Goal: Information Seeking & Learning: Learn about a topic

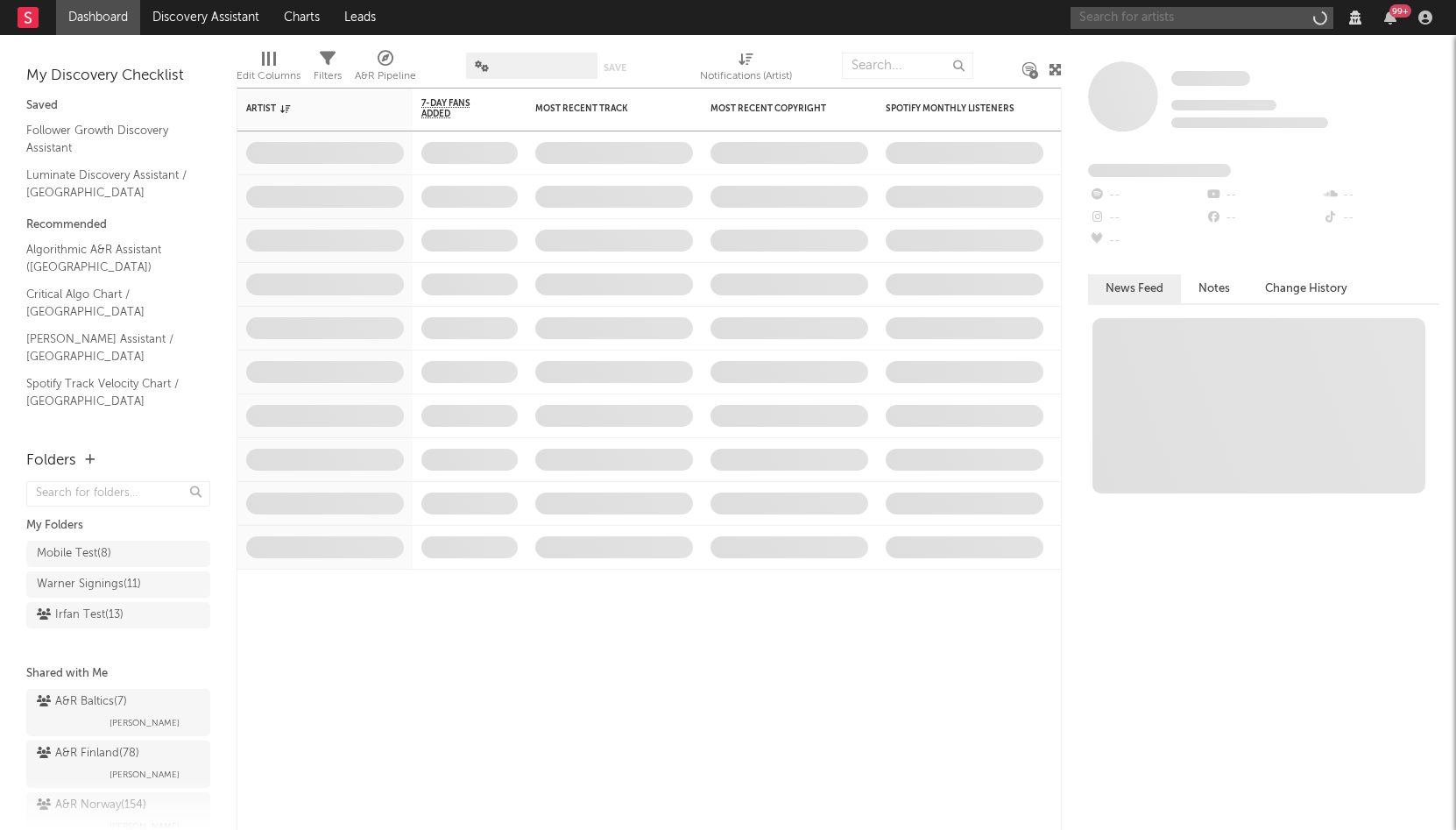
click at [1220, 18] on input "text" at bounding box center [1202, 18] width 263 height 22
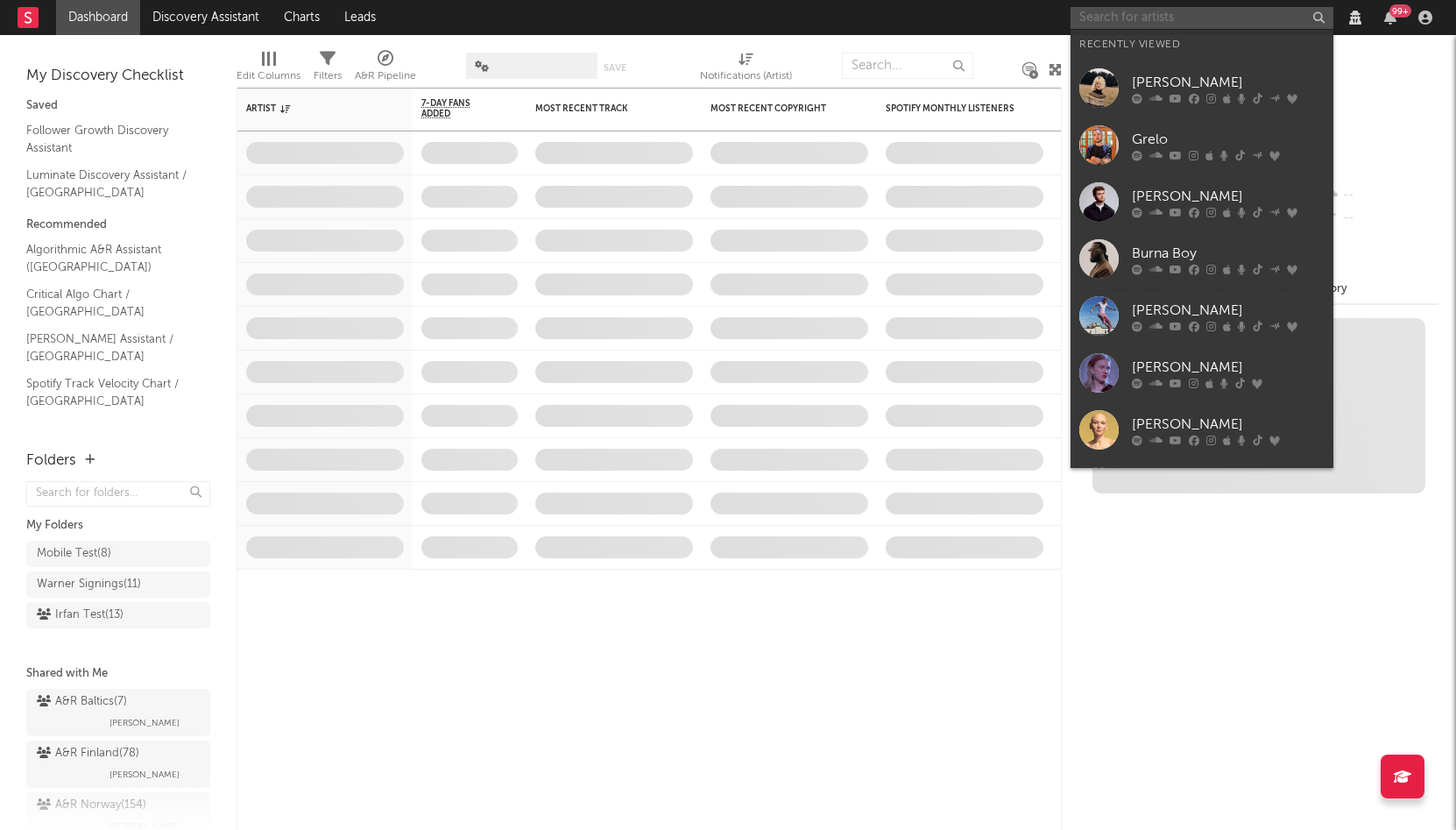
paste input "AF [PERSON_NAME]"
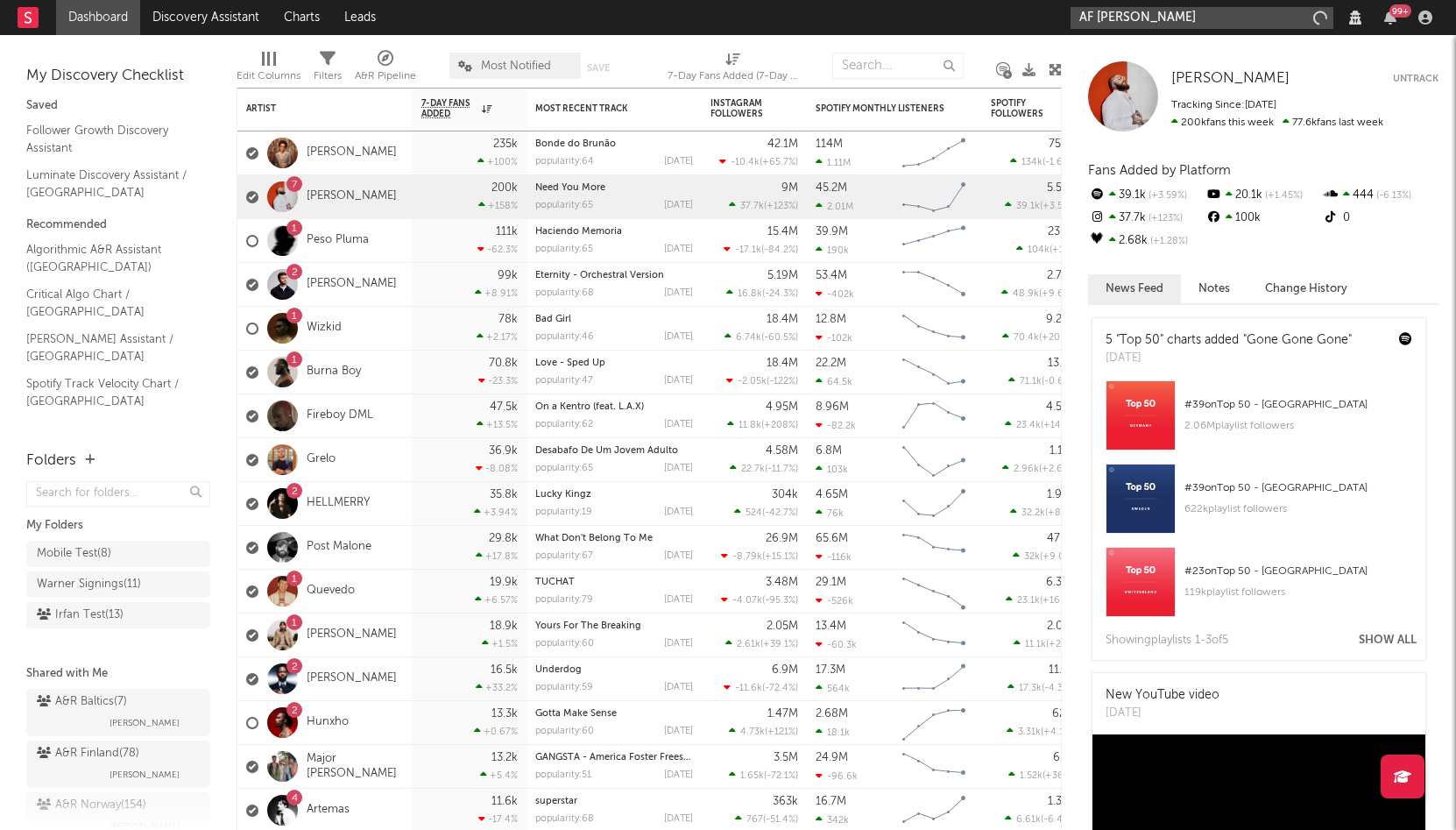
drag, startPoint x: 1097, startPoint y: 14, endPoint x: 1072, endPoint y: 14, distance: 25.0
click at [1074, 14] on input "AF [PERSON_NAME]" at bounding box center [1202, 18] width 263 height 22
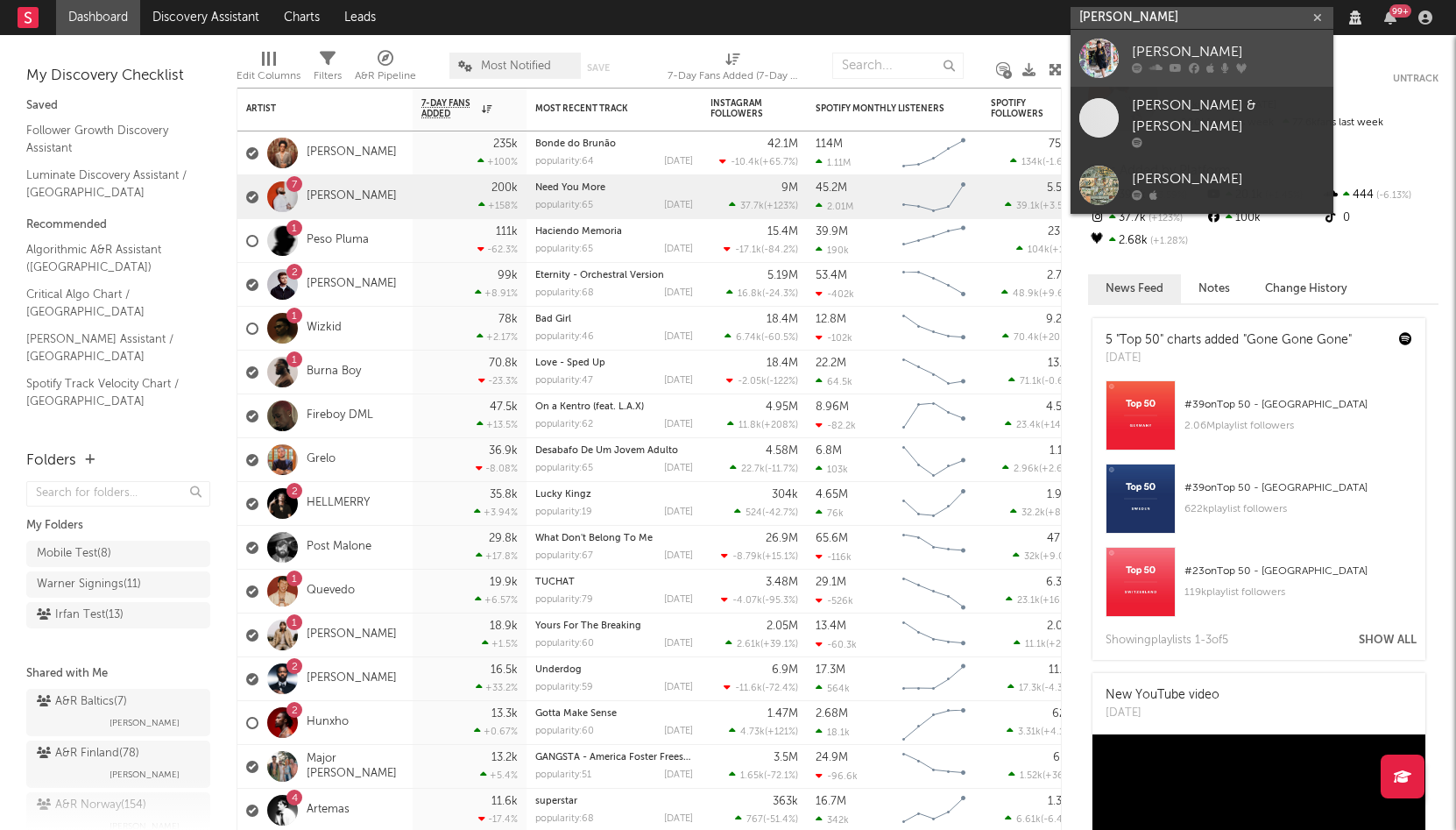
type input "[PERSON_NAME]"
click at [1219, 46] on div "[PERSON_NAME]" at bounding box center [1228, 52] width 193 height 21
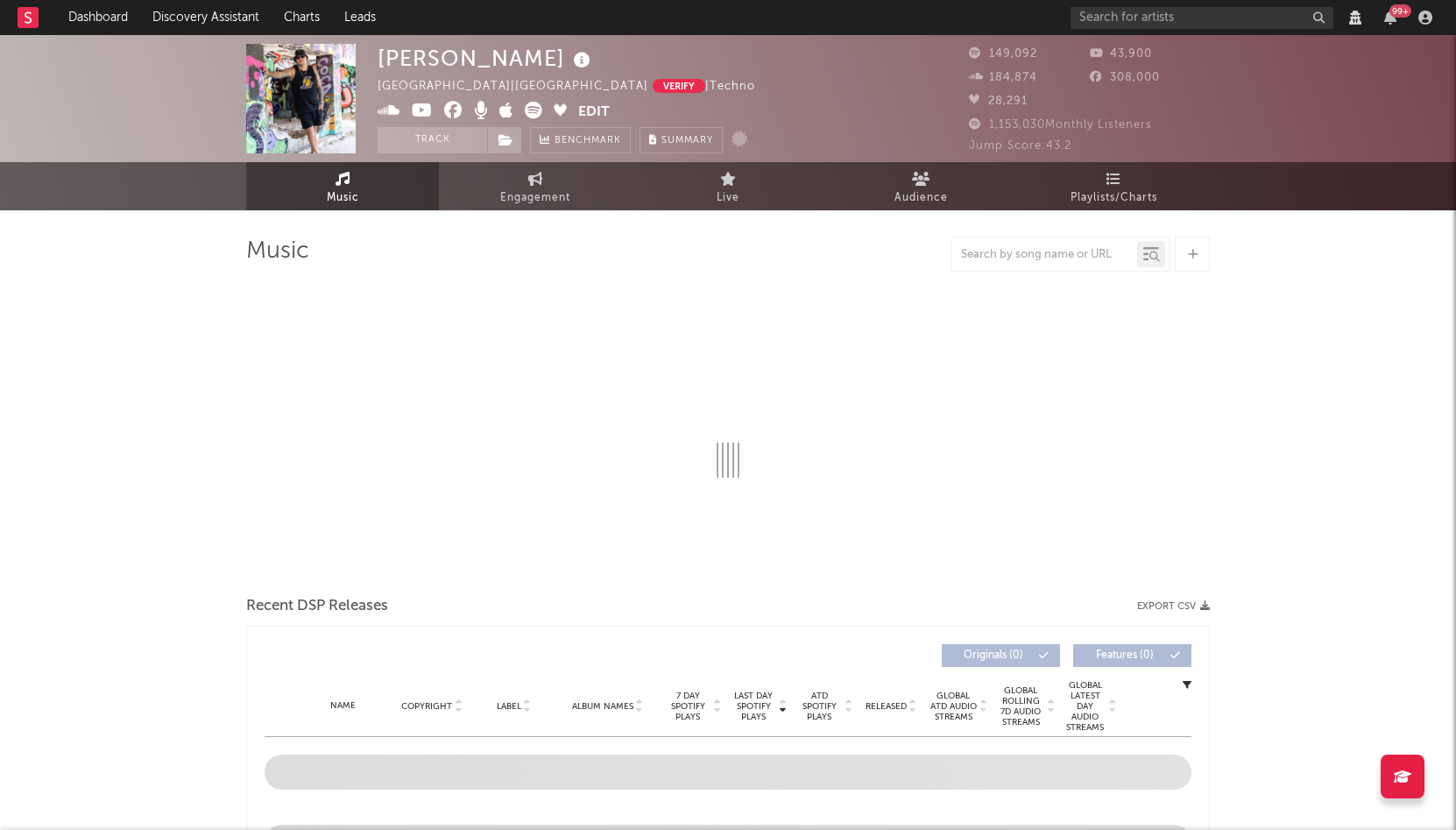
select select "View all"
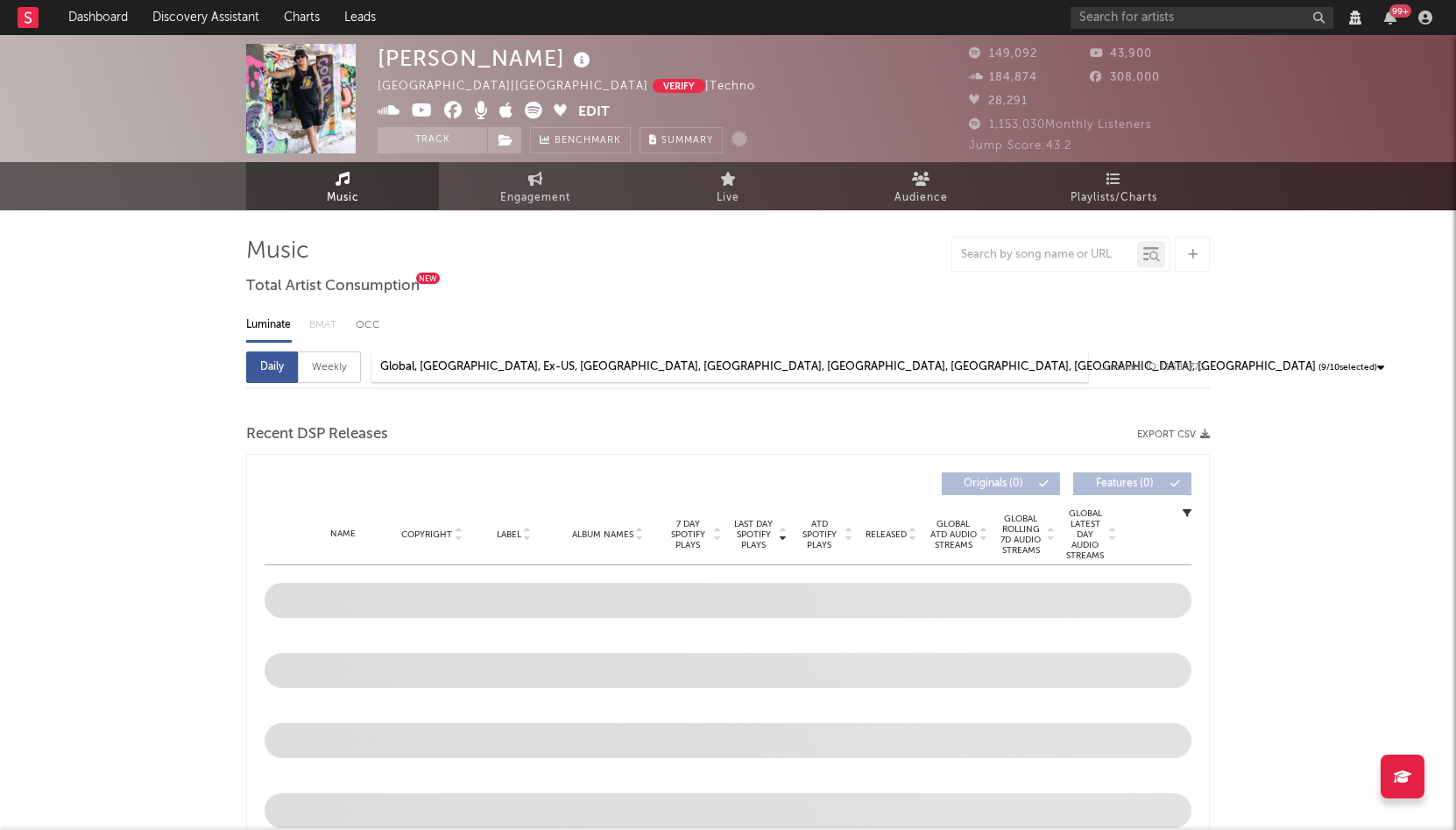
select select "6m"
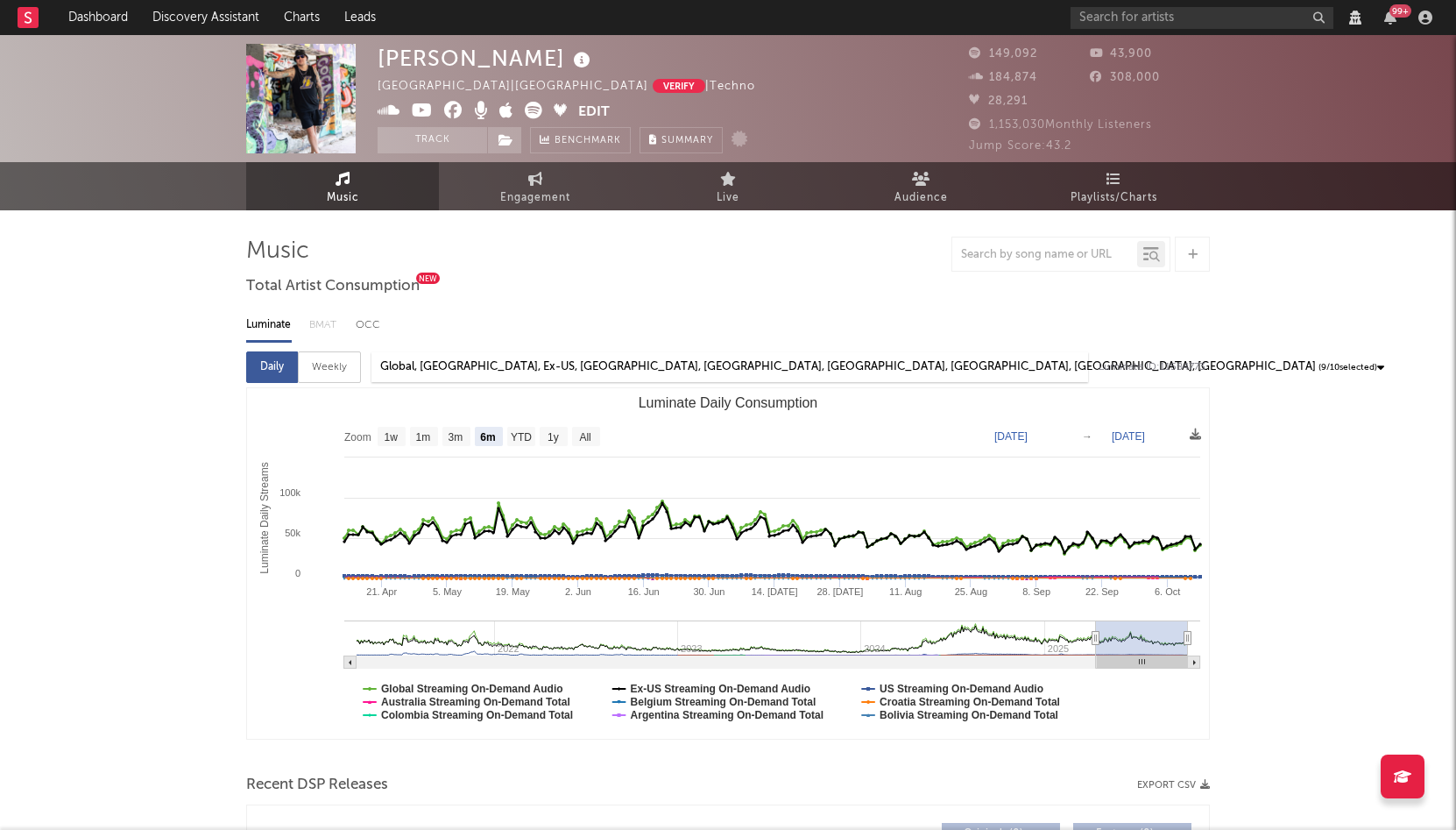
select select "View all"
select select "6m"
